Goal: Task Accomplishment & Management: Manage account settings

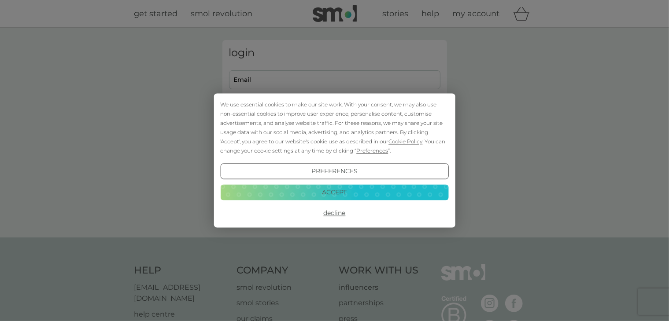
type input "[EMAIL_ADDRESS][DOMAIN_NAME]"
click at [328, 211] on button "Decline" at bounding box center [334, 214] width 228 height 16
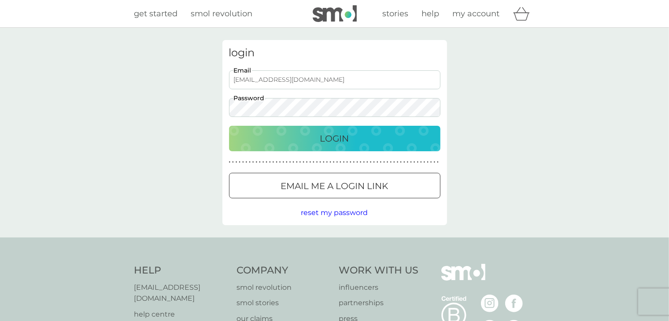
click at [301, 141] on div "Login" at bounding box center [335, 139] width 194 height 14
type input "[EMAIL_ADDRESS][DOMAIN_NAME]"
click at [382, 143] on div "Login" at bounding box center [335, 139] width 194 height 14
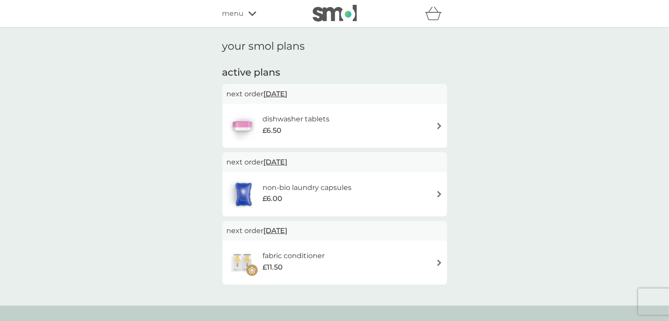
click at [345, 126] on div "dishwasher tablets £6.50" at bounding box center [335, 125] width 216 height 31
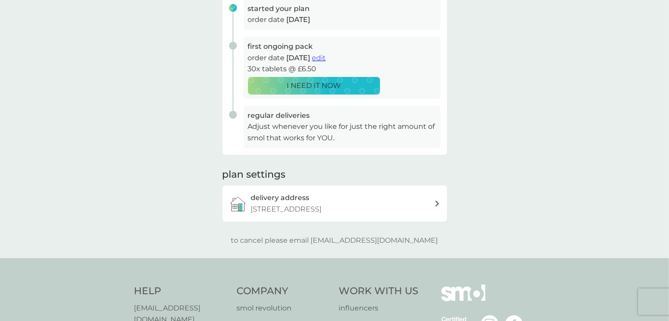
scroll to position [220, 0]
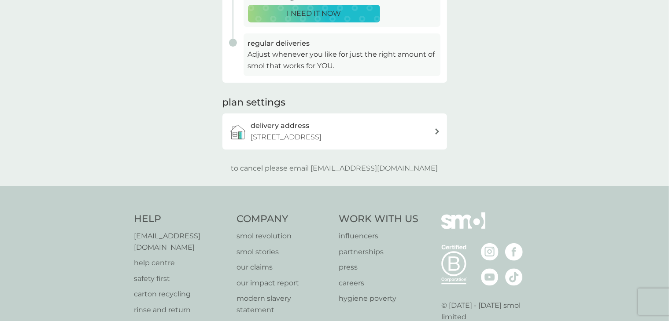
click at [411, 132] on div "delivery address 19 Caiystane Gardens, Edinburgh, EH10 6TB" at bounding box center [342, 131] width 183 height 22
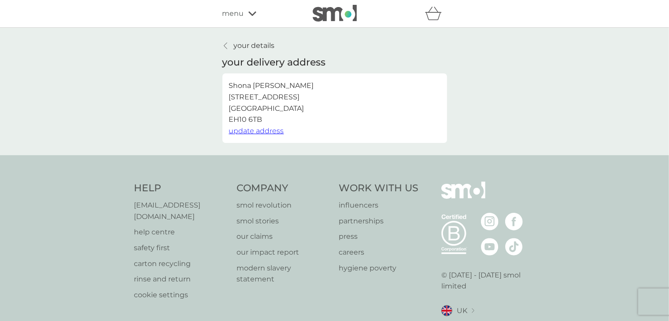
click at [234, 45] on p "your details" at bounding box center [254, 45] width 41 height 11
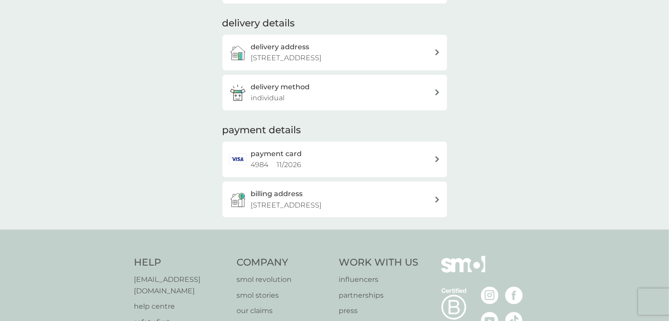
scroll to position [132, 0]
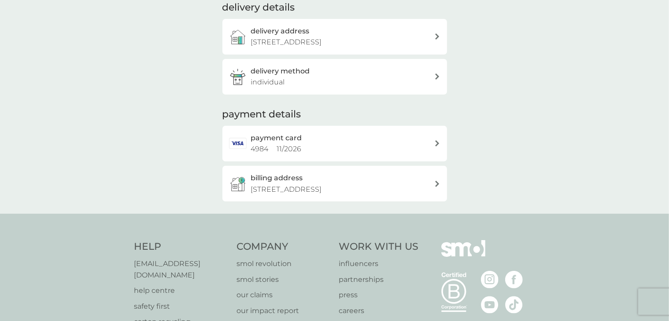
click at [371, 150] on div "payment card 4984 11 / 2026" at bounding box center [342, 144] width 183 height 22
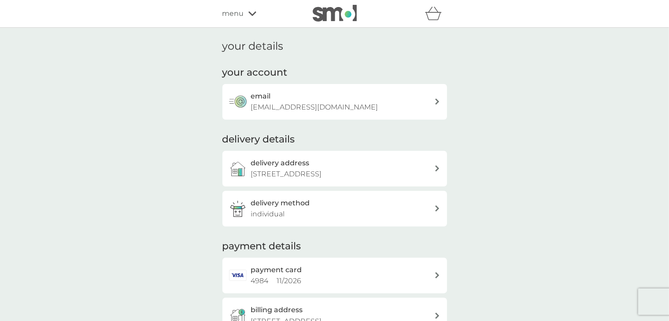
click at [371, 210] on div "delivery method individual" at bounding box center [342, 209] width 183 height 22
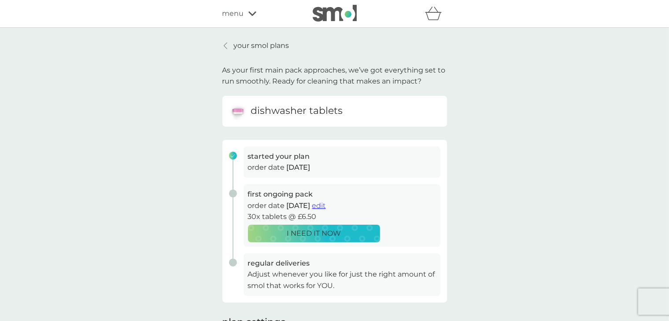
scroll to position [220, 0]
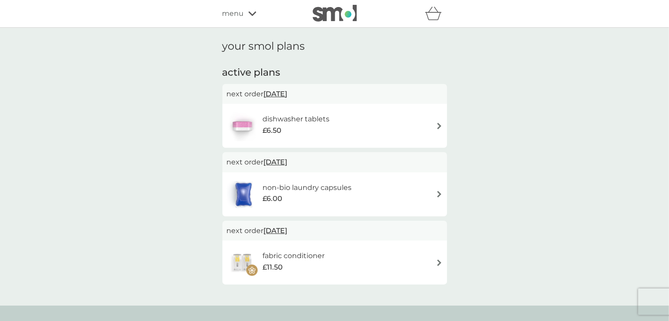
click at [334, 115] on div "dishwasher tablets £6.50" at bounding box center [300, 126] width 76 height 25
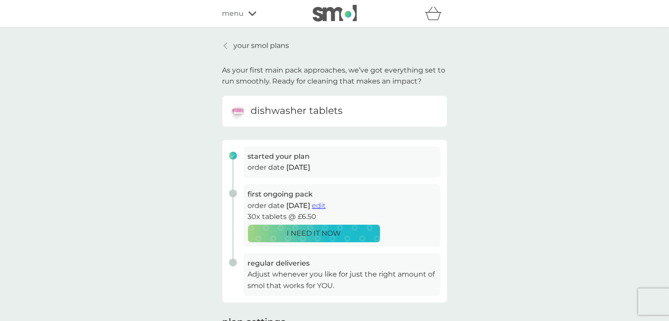
scroll to position [132, 0]
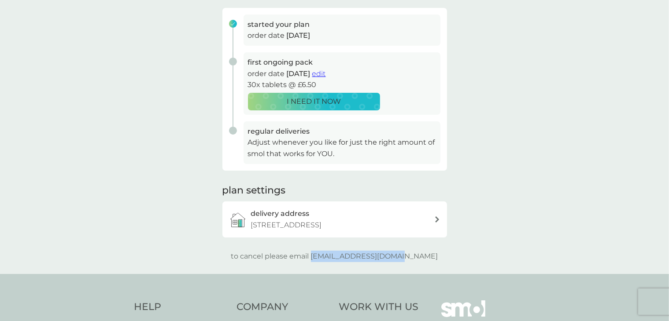
drag, startPoint x: 348, startPoint y: 256, endPoint x: 432, endPoint y: 259, distance: 84.1
click at [432, 259] on div "to cancel please email help@smolproducts.com" at bounding box center [334, 256] width 225 height 11
copy p "[EMAIL_ADDRESS][DOMAIN_NAME]"
